Goal: Information Seeking & Learning: Learn about a topic

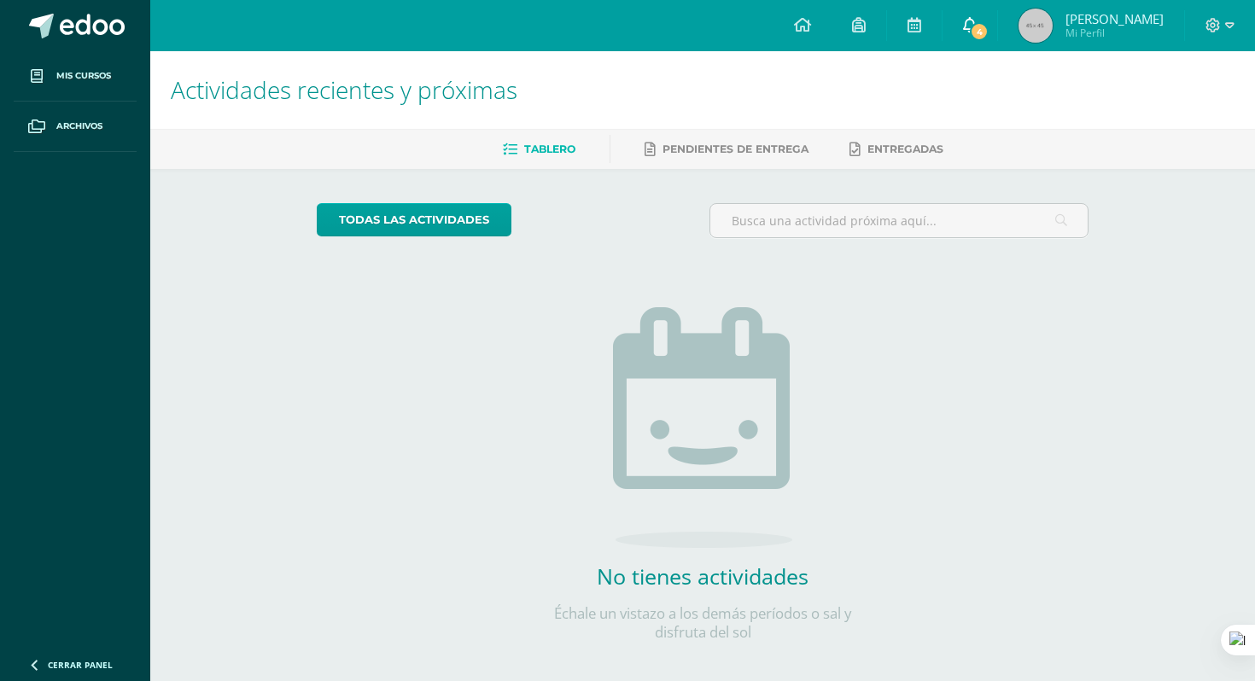
click at [996, 41] on link "4" at bounding box center [969, 25] width 55 height 51
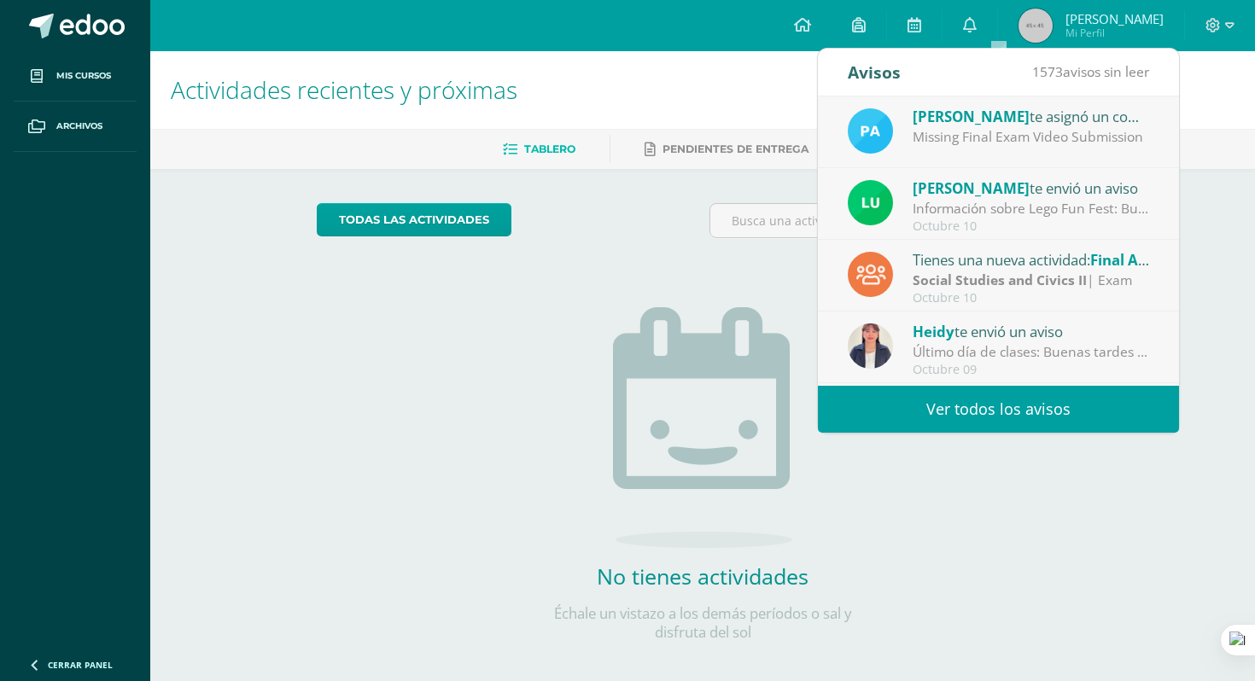
click at [929, 125] on span "[PERSON_NAME]" at bounding box center [970, 117] width 117 height 20
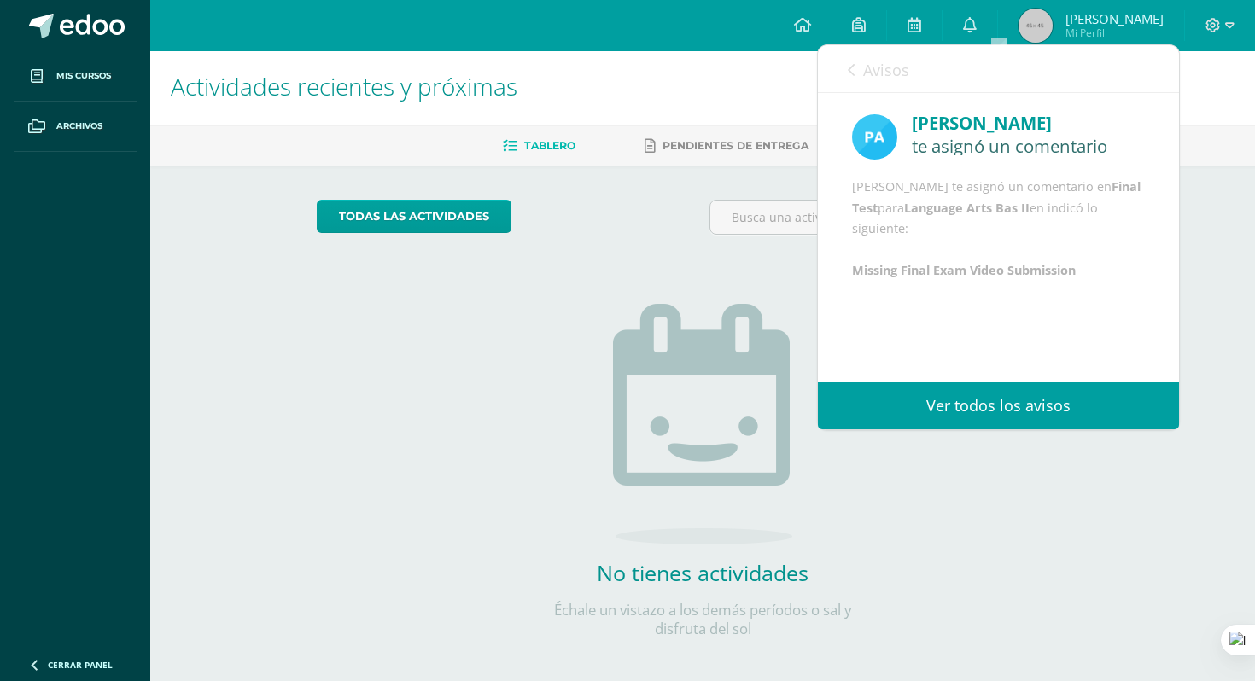
scroll to position [15, 0]
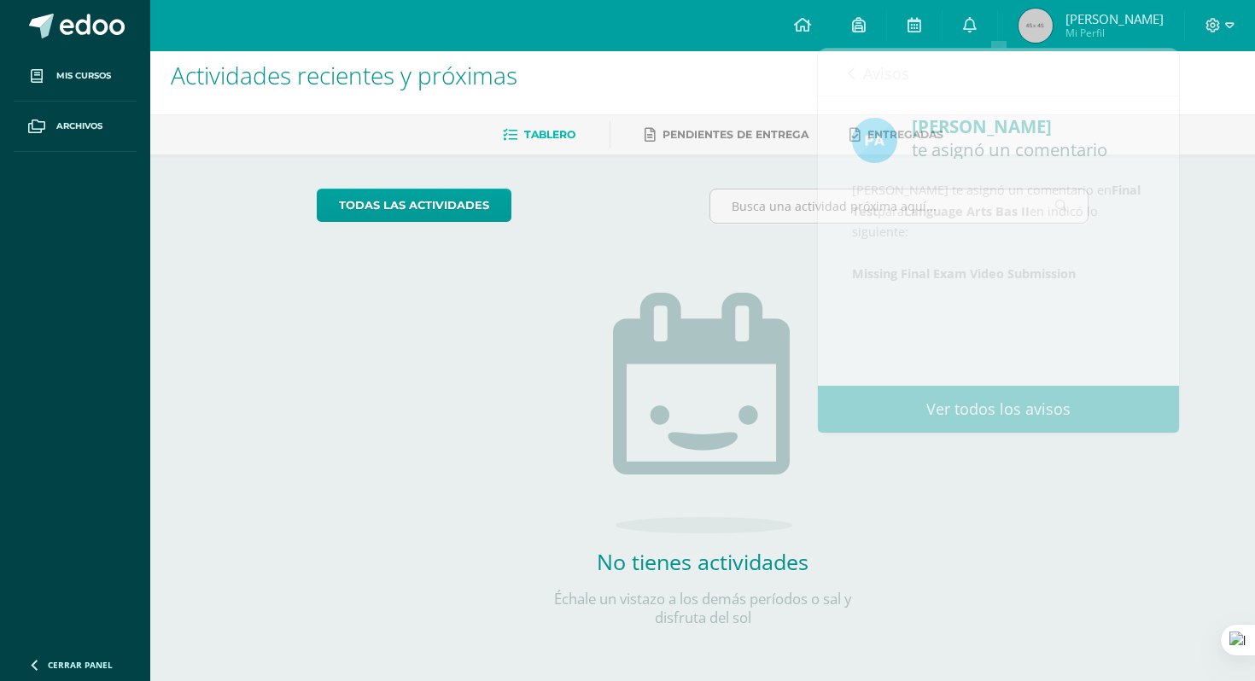
click at [915, 516] on div "todas las Actividades No tienes actividades Échale un vistazo a los demás perío…" at bounding box center [703, 417] width 841 height 527
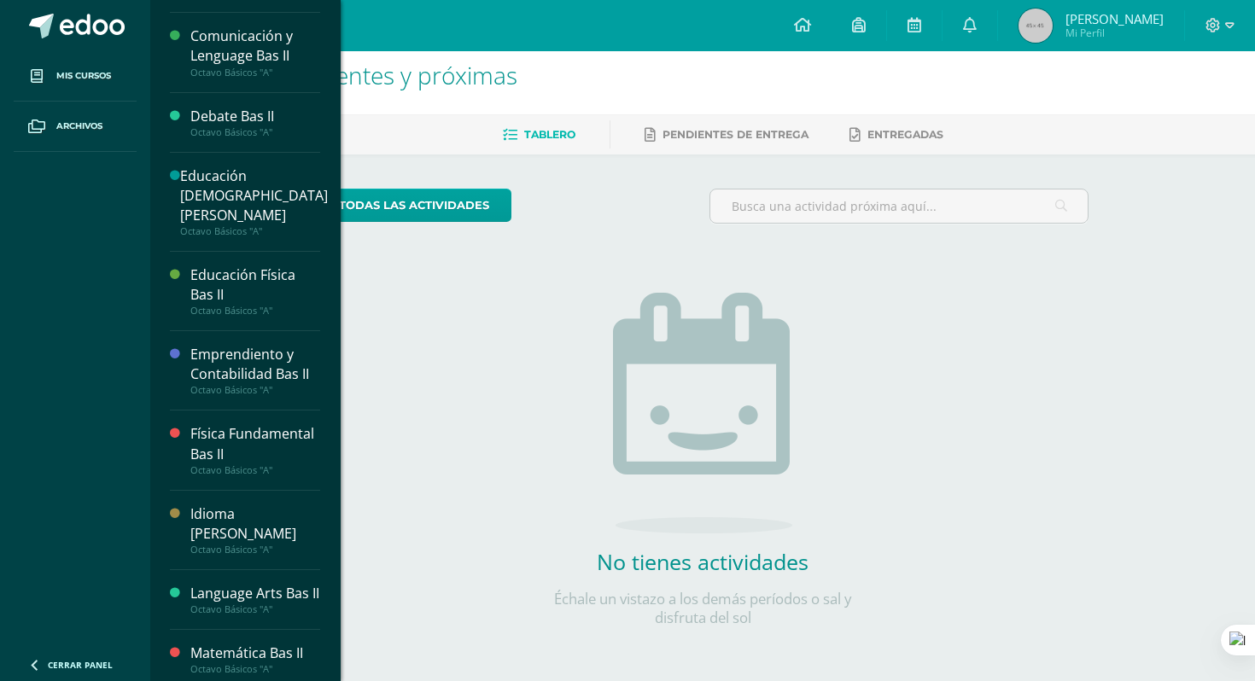
scroll to position [125, 0]
click at [240, 589] on div "Language Arts Bas II" at bounding box center [255, 595] width 130 height 20
